Goal: Information Seeking & Learning: Learn about a topic

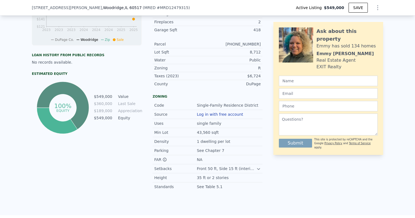
scroll to position [284, 0]
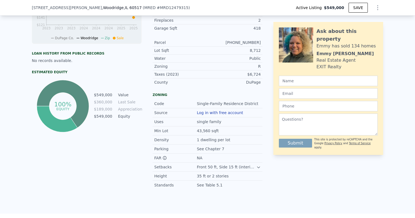
click at [103, 109] on td "$189,000" at bounding box center [103, 109] width 19 height 6
click at [111, 85] on div "100% equity $549,000 Value $360,000 Last Sale $189,000 Appreciation $549,000 Eq…" at bounding box center [87, 106] width 110 height 55
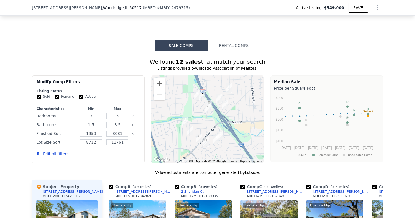
scroll to position [485, 0]
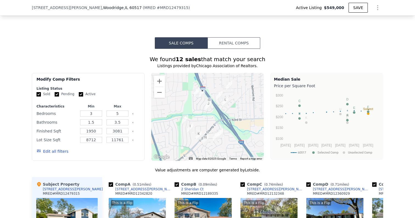
click at [218, 60] on div "We found 12 sales that match your search" at bounding box center [207, 59] width 351 height 8
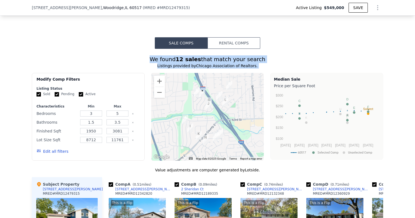
drag, startPoint x: 218, startPoint y: 60, endPoint x: 218, endPoint y: 66, distance: 6.3
click at [218, 66] on div "We found 12 sales that match your search Listings provided by Chicago Associati…" at bounding box center [207, 209] width 351 height 308
click at [234, 57] on div "We found 12 sales that match your search" at bounding box center [207, 59] width 351 height 8
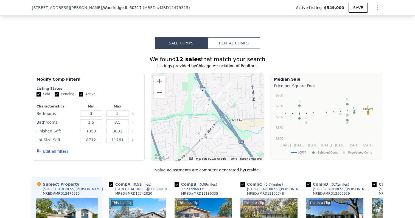
click at [196, 92] on img "2 Sheridan Ct" at bounding box center [197, 92] width 6 height 9
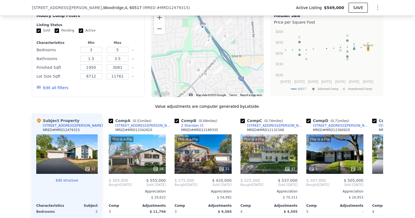
scroll to position [552, 0]
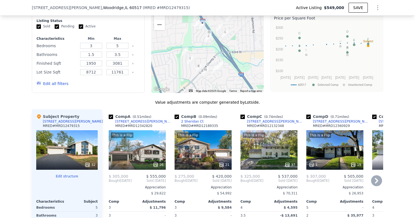
click at [136, 145] on div "This is a Flip 26" at bounding box center [137, 150] width 57 height 40
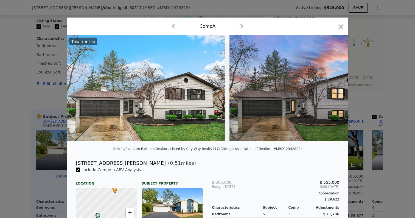
click at [155, 78] on img at bounding box center [146, 87] width 158 height 105
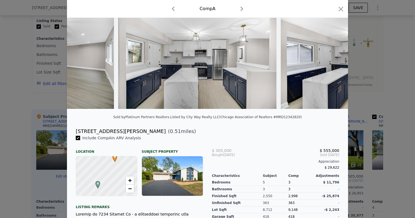
scroll to position [33, 0]
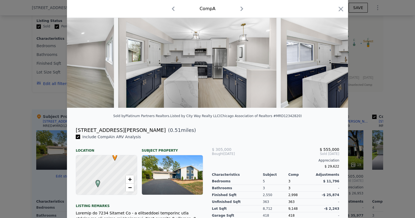
click at [219, 149] on span "$ 305,000" at bounding box center [221, 149] width 19 height 4
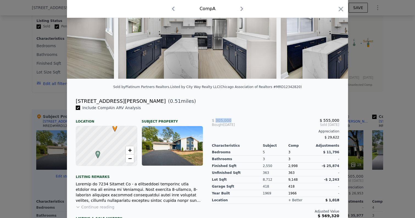
scroll to position [63, 0]
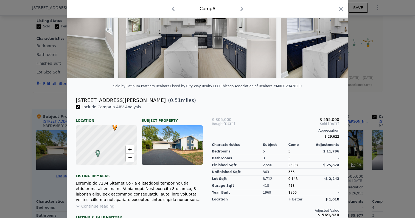
click at [293, 167] on div "2,998" at bounding box center [301, 165] width 26 height 7
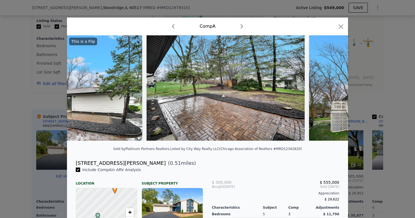
scroll to position [0, 3938]
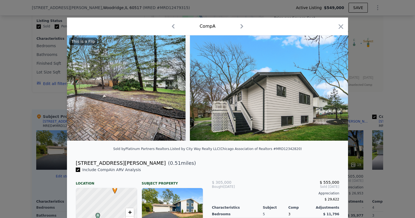
click at [242, 29] on icon "button" at bounding box center [241, 26] width 9 height 9
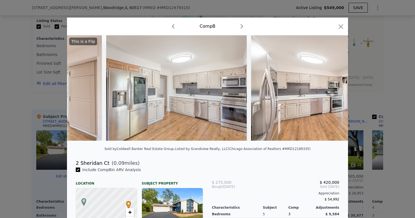
scroll to position [0, 974]
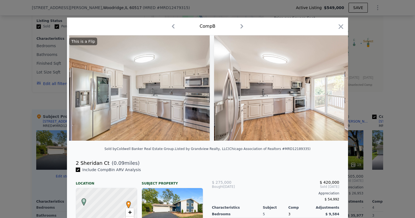
click at [171, 29] on icon "button" at bounding box center [173, 26] width 9 height 9
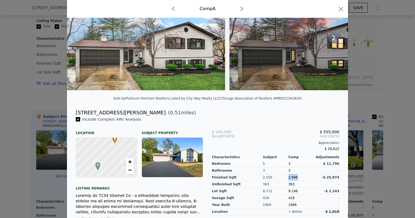
scroll to position [52, 0]
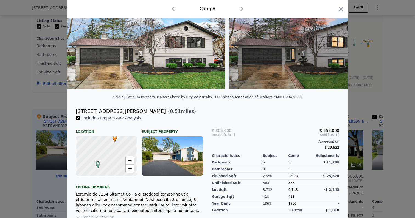
click at [103, 111] on div "[STREET_ADDRESS][PERSON_NAME]" at bounding box center [121, 112] width 90 height 8
copy div "[STREET_ADDRESS][PERSON_NAME]"
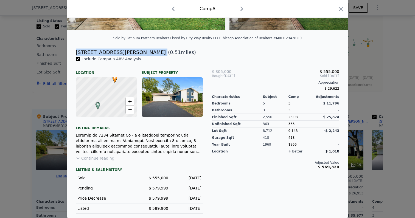
scroll to position [0, 0]
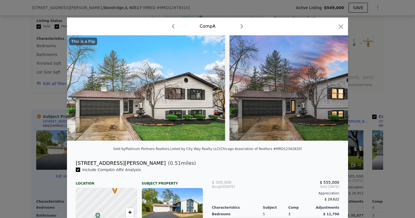
click at [186, 15] on div at bounding box center [207, 109] width 415 height 218
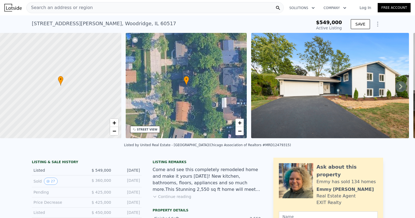
click at [124, 12] on div "Search an address or region" at bounding box center [154, 7] width 257 height 11
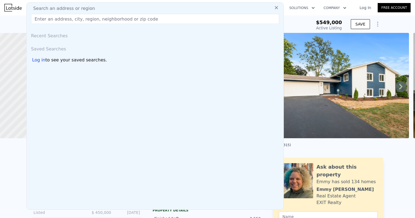
type input "[URL][DOMAIN_NAME][PERSON_NAME]"
paste input "[STREET_ADDRESS][PERSON_NAME][PERSON_NAME]"
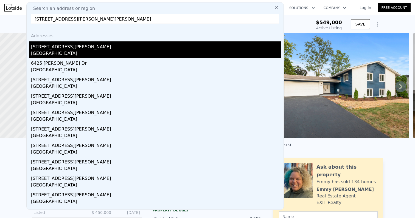
type input "[STREET_ADDRESS][PERSON_NAME][PERSON_NAME]"
click at [75, 49] on div "[STREET_ADDRESS][PERSON_NAME]" at bounding box center [156, 45] width 250 height 9
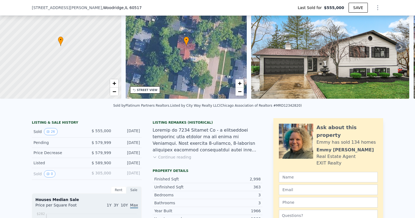
scroll to position [40, 0]
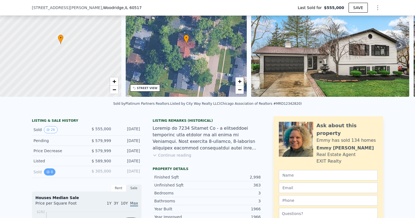
click at [50, 174] on button "0" at bounding box center [50, 171] width 12 height 7
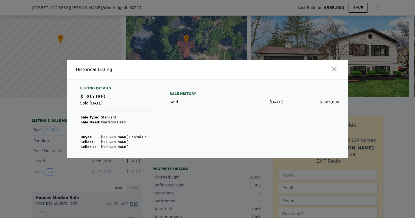
click at [132, 35] on div at bounding box center [207, 109] width 415 height 218
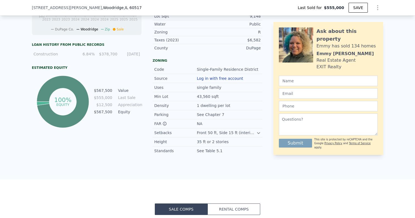
scroll to position [302, 0]
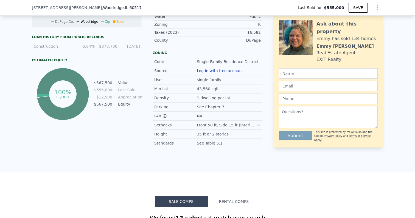
type input "$ 568,000"
type input "-$ 54,861"
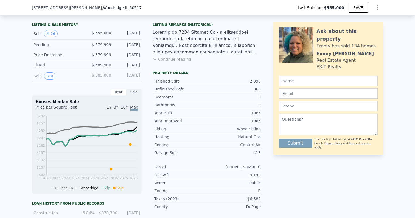
scroll to position [0, 0]
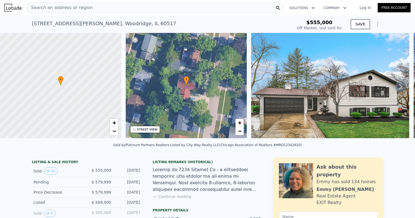
type input "1.5"
type input "1950"
type input "8712"
type input "11761"
type input "$ 570,000"
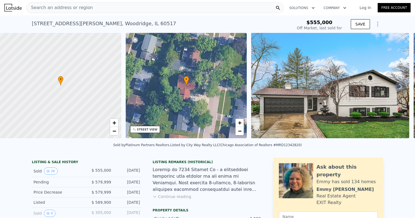
type input "-$ 46,630"
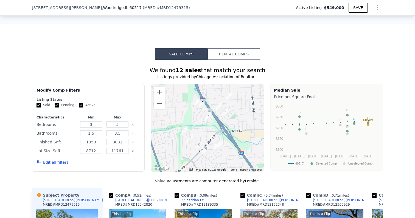
scroll to position [490, 0]
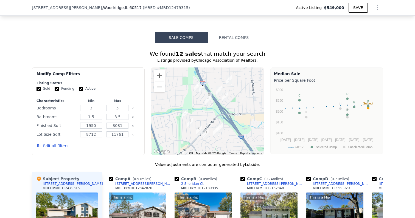
click at [220, 126] on img "2508 Mitchell Dr" at bounding box center [220, 127] width 6 height 9
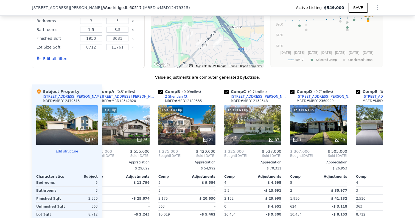
scroll to position [0, 0]
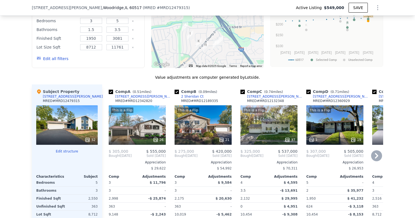
click at [206, 131] on div "This is a Flip 21" at bounding box center [203, 125] width 57 height 40
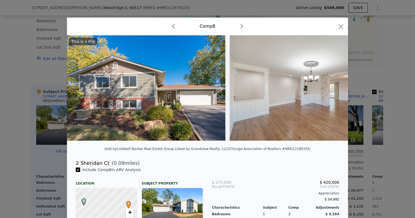
click at [211, 14] on div at bounding box center [207, 109] width 415 height 218
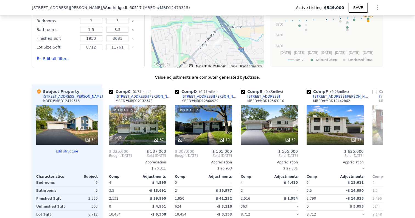
scroll to position [0, 132]
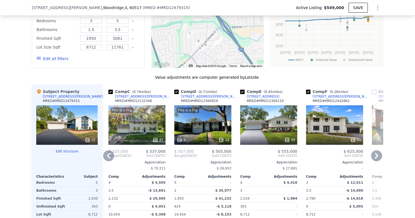
click at [261, 123] on div "39" at bounding box center [268, 125] width 57 height 40
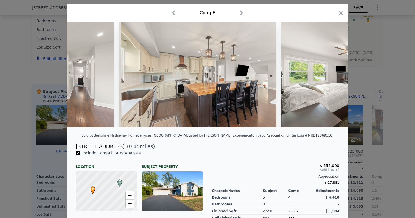
scroll to position [97, 0]
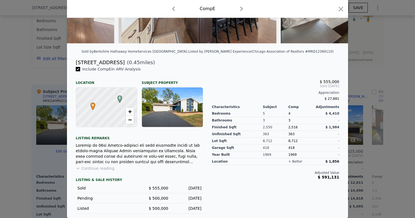
click at [102, 61] on div "[STREET_ADDRESS]" at bounding box center [100, 63] width 49 height 8
drag, startPoint x: 102, startPoint y: 61, endPoint x: 74, endPoint y: 61, distance: 27.7
click at [74, 61] on div "[STREET_ADDRESS] ( 0.45 miles)" at bounding box center [207, 63] width 272 height 8
copy div "[STREET_ADDRESS]"
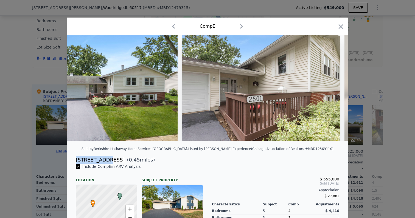
scroll to position [0, 0]
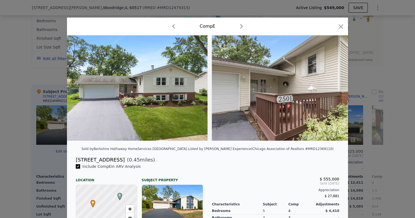
click at [189, 7] on div at bounding box center [207, 109] width 415 height 218
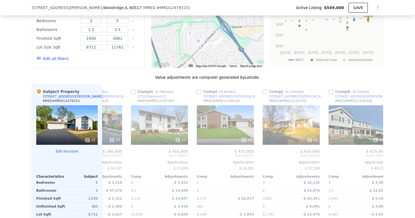
scroll to position [0, 440]
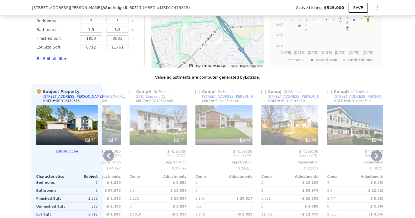
click at [229, 126] on div "28" at bounding box center [223, 125] width 57 height 40
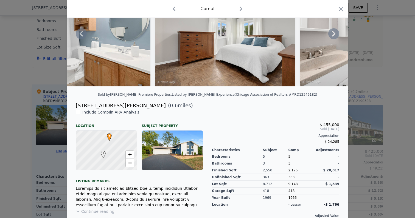
scroll to position [97, 0]
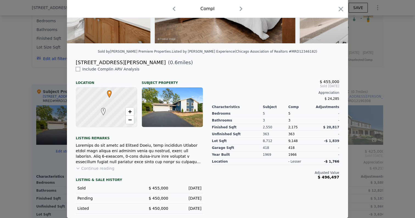
click at [192, 187] on div "[DATE]" at bounding box center [187, 187] width 29 height 5
click at [195, 174] on div "LISTING & SALE HISTORY Sold $ 455,000 [DATE] Pending $ 450,000 [DATE] Listed $ …" at bounding box center [139, 192] width 127 height 43
click at [106, 62] on div "[STREET_ADDRESS][PERSON_NAME]" at bounding box center [121, 63] width 90 height 8
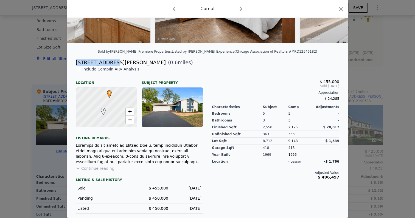
drag, startPoint x: 106, startPoint y: 62, endPoint x: 82, endPoint y: 63, distance: 23.9
click at [82, 63] on div "[STREET_ADDRESS][PERSON_NAME]" at bounding box center [121, 63] width 90 height 8
copy div "[STREET_ADDRESS][PERSON_NAME]"
click at [385, 74] on div at bounding box center [207, 109] width 415 height 218
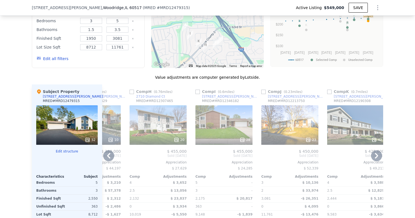
click at [375, 154] on icon at bounding box center [376, 155] width 11 height 11
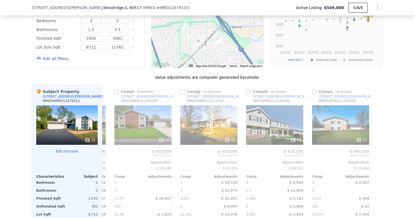
scroll to position [0, 522]
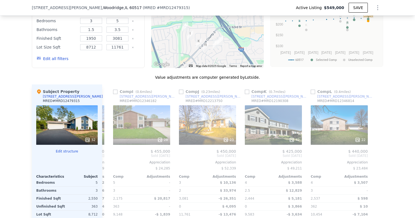
click at [375, 154] on div at bounding box center [378, 173] width 9 height 176
click at [339, 118] on div "22" at bounding box center [339, 125] width 57 height 40
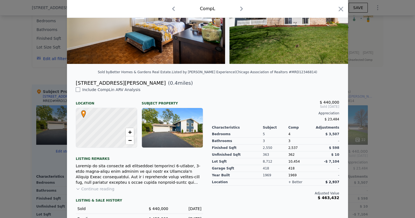
scroll to position [77, 0]
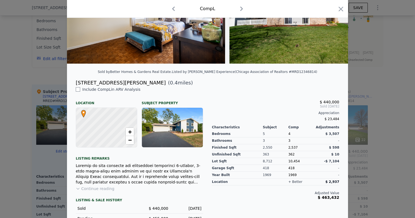
click at [101, 82] on div "[STREET_ADDRESS][PERSON_NAME]" at bounding box center [121, 83] width 90 height 8
drag, startPoint x: 101, startPoint y: 82, endPoint x: 82, endPoint y: 82, distance: 19.5
click at [82, 82] on div "[STREET_ADDRESS][PERSON_NAME]" at bounding box center [121, 83] width 90 height 8
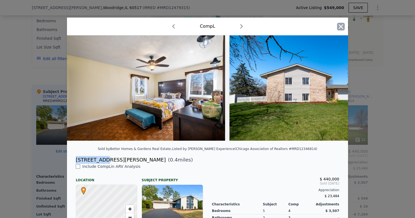
click at [338, 27] on icon "button" at bounding box center [341, 27] width 8 height 8
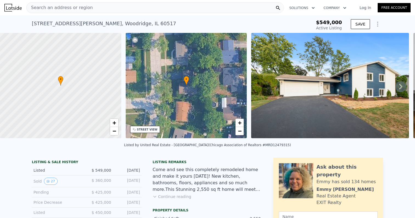
click at [66, 6] on span "Search an address or region" at bounding box center [60, 7] width 66 height 7
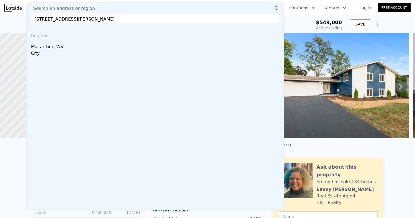
click at [42, 20] on input "[STREET_ADDRESS][PERSON_NAME]" at bounding box center [155, 19] width 248 height 10
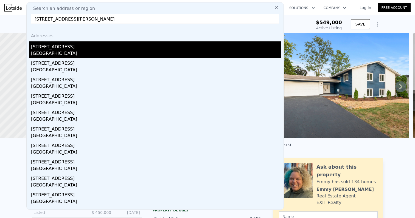
type input "[STREET_ADDRESS][PERSON_NAME]"
click at [55, 48] on div "[STREET_ADDRESS]" at bounding box center [156, 45] width 250 height 9
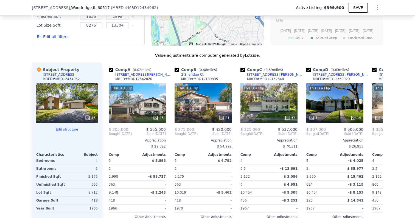
scroll to position [611, 0]
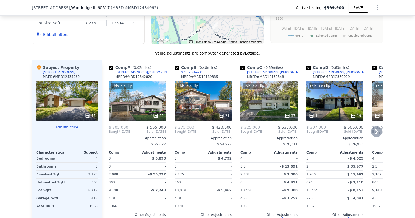
click at [265, 99] on div "This is a Flip 37" at bounding box center [268, 101] width 57 height 40
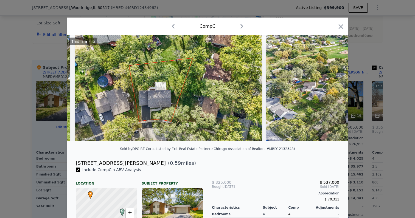
scroll to position [0, 5442]
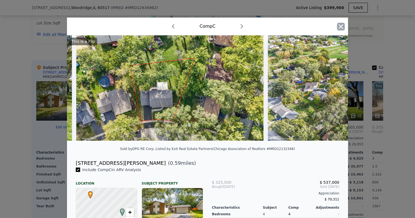
click at [338, 24] on icon "button" at bounding box center [341, 27] width 8 height 8
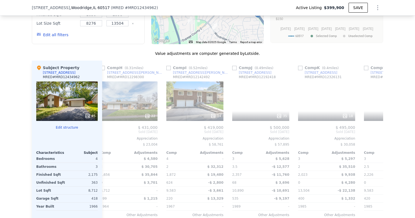
scroll to position [0, 522]
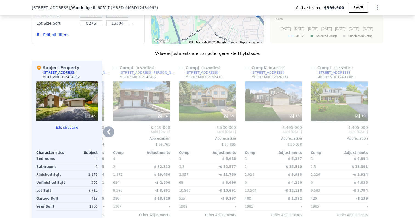
click at [211, 99] on div "35" at bounding box center [207, 101] width 57 height 40
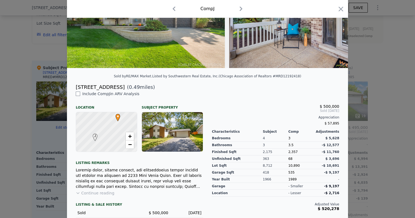
scroll to position [76, 0]
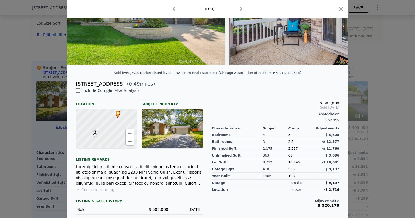
click at [114, 83] on div "[STREET_ADDRESS]" at bounding box center [100, 84] width 49 height 8
drag, startPoint x: 114, startPoint y: 83, endPoint x: 81, endPoint y: 83, distance: 33.2
click at [81, 83] on div "[STREET_ADDRESS]" at bounding box center [100, 84] width 49 height 8
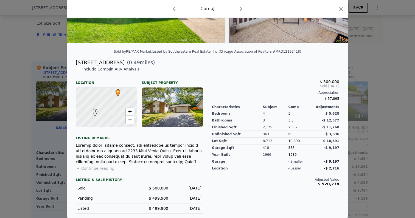
scroll to position [0, 0]
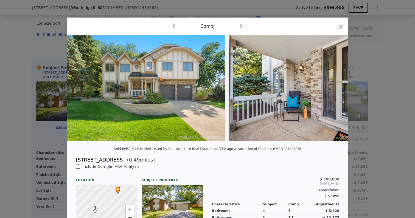
click at [168, 1] on div at bounding box center [207, 109] width 415 height 218
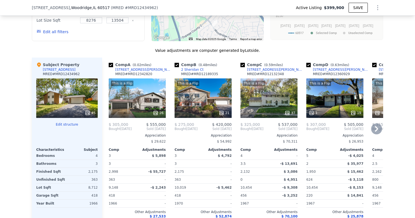
click at [202, 90] on div "This is a Flip 21" at bounding box center [203, 98] width 57 height 40
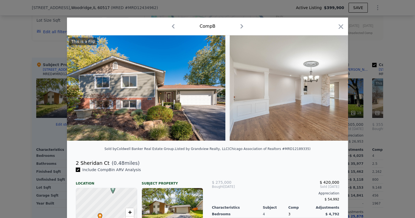
click at [172, 25] on icon "button" at bounding box center [173, 26] width 9 height 9
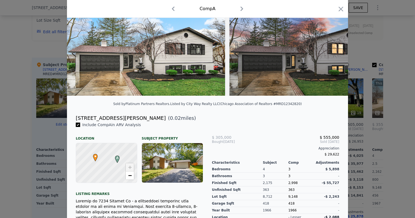
scroll to position [111, 0]
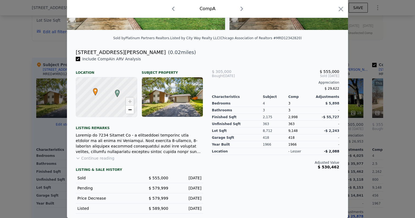
click at [88, 159] on button "Continue reading" at bounding box center [95, 158] width 39 height 5
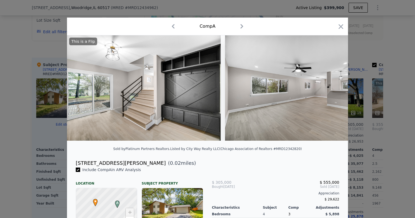
scroll to position [0, 268]
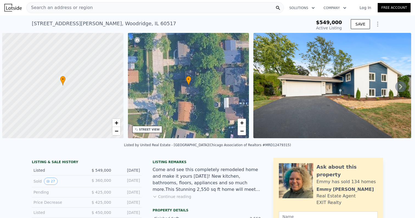
scroll to position [0, 2]
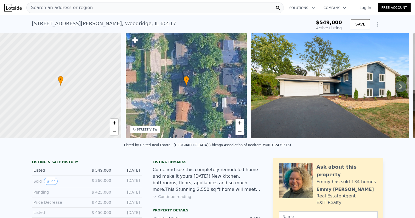
click at [73, 7] on span "Search an address or region" at bounding box center [60, 7] width 66 height 7
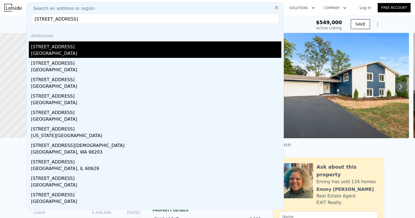
type input "[STREET_ADDRESS]"
click at [55, 44] on div "[STREET_ADDRESS]" at bounding box center [156, 45] width 250 height 9
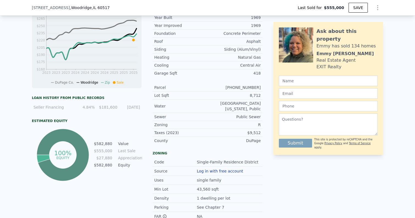
scroll to position [228, 0]
